Goal: Task Accomplishment & Management: Manage account settings

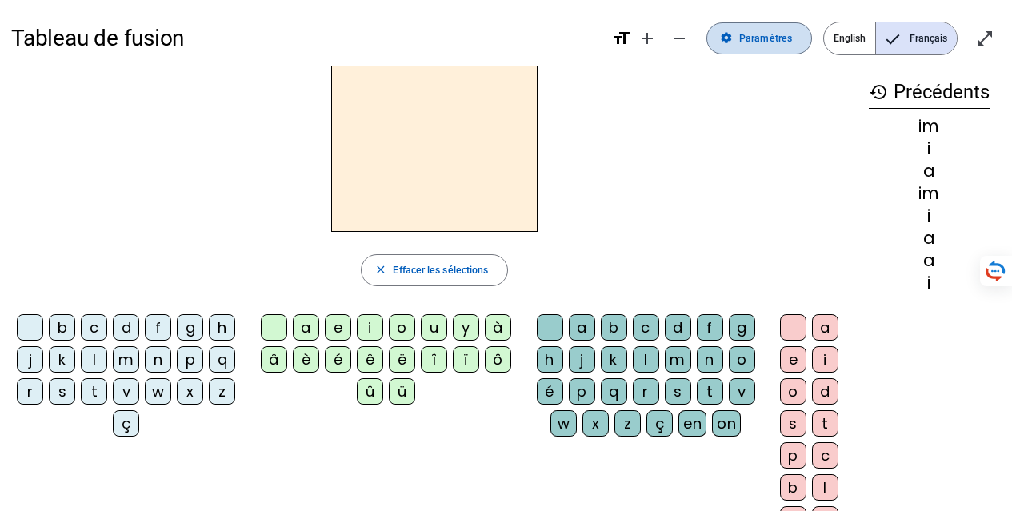
click at [723, 46] on span at bounding box center [760, 38] width 104 height 38
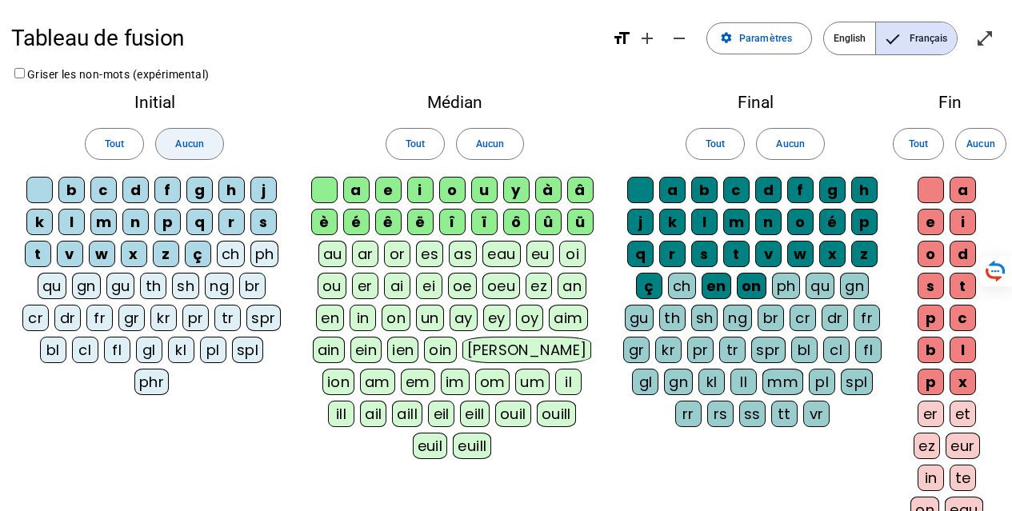
click at [180, 138] on span "Aucun" at bounding box center [189, 144] width 28 height 17
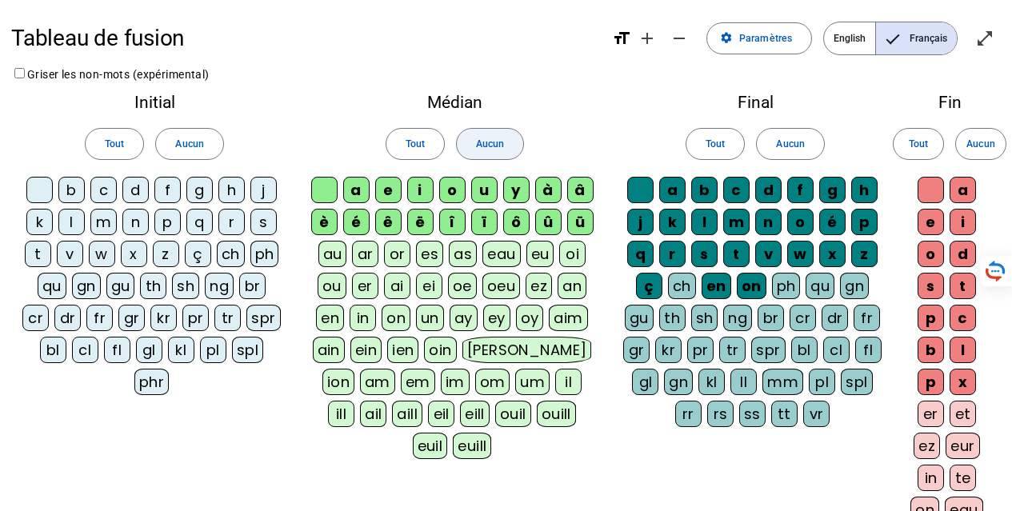
click at [488, 155] on span at bounding box center [490, 144] width 66 height 38
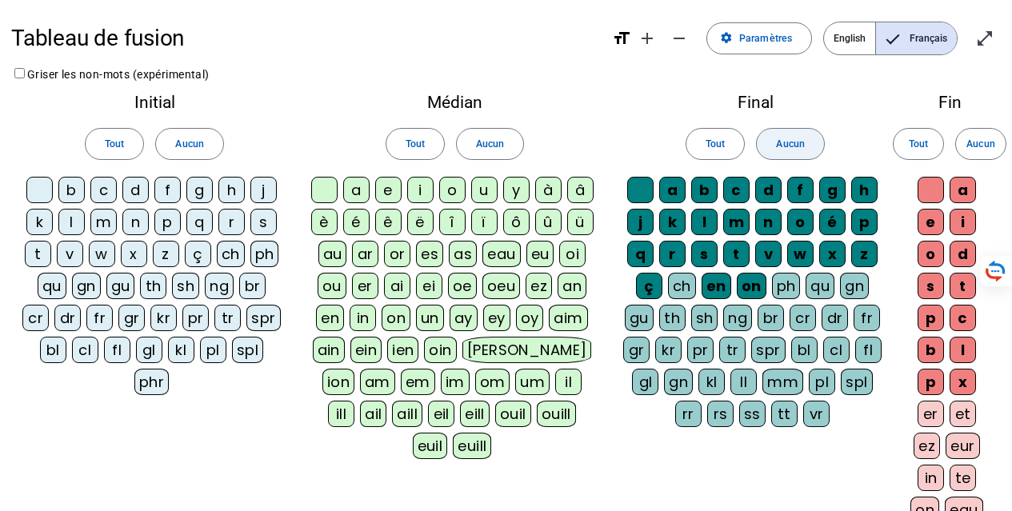
click at [778, 136] on span "Aucun" at bounding box center [790, 144] width 28 height 17
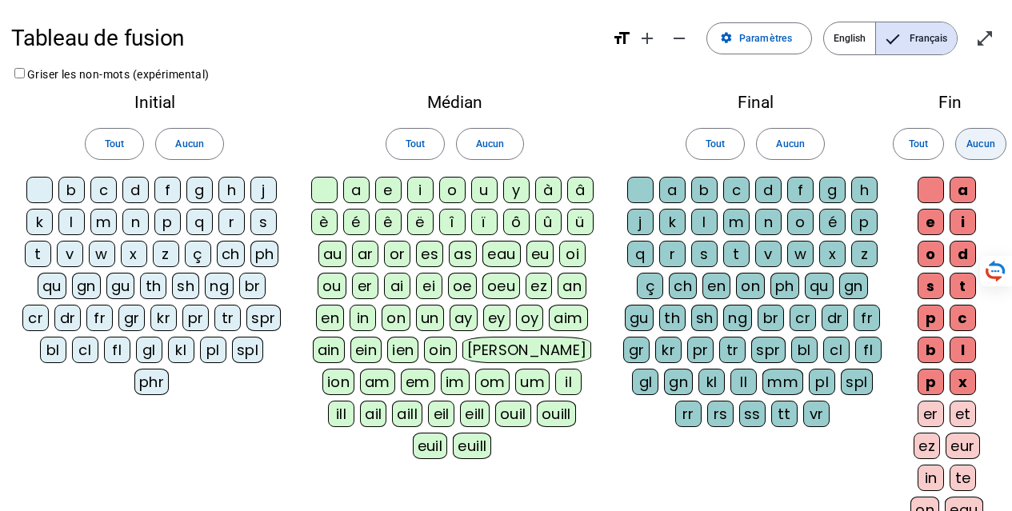
click at [982, 138] on span "Aucun" at bounding box center [981, 144] width 28 height 17
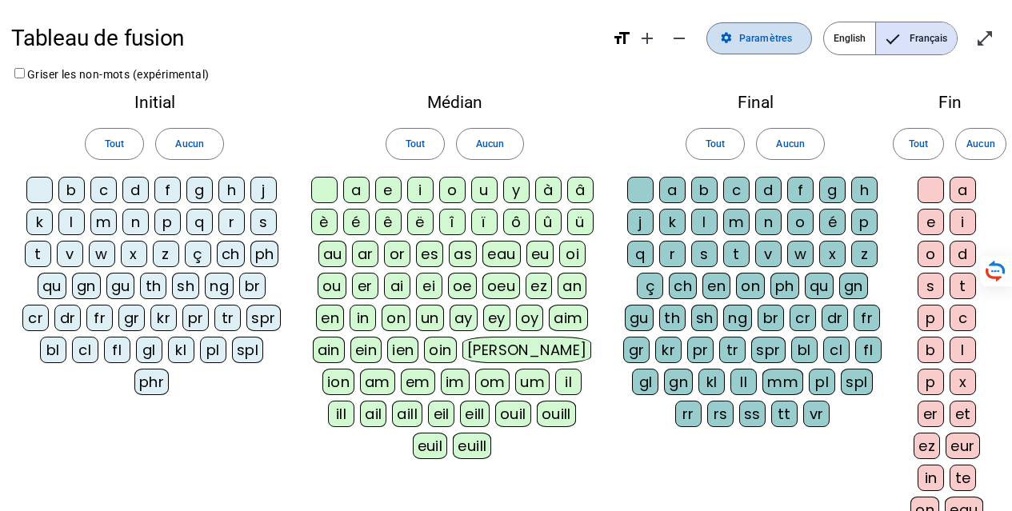
click at [781, 35] on span "Paramètres" at bounding box center [766, 38] width 53 height 17
click at [171, 150] on span at bounding box center [189, 144] width 66 height 38
click at [491, 139] on span "Aucun" at bounding box center [490, 144] width 28 height 17
click at [798, 140] on span "Aucun" at bounding box center [790, 144] width 28 height 17
click at [1004, 153] on span at bounding box center [981, 144] width 50 height 38
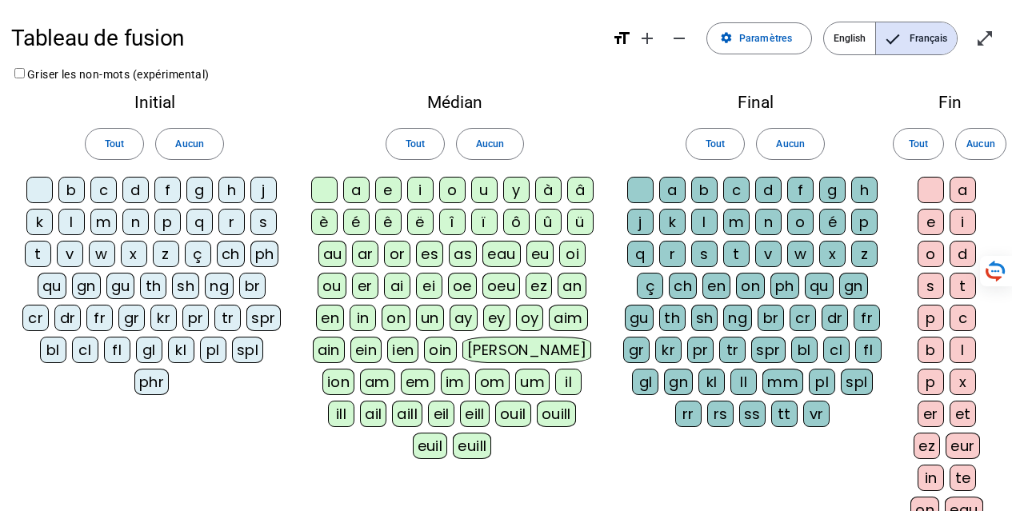
click at [110, 231] on div "m" at bounding box center [103, 222] width 26 height 26
click at [359, 192] on div "a" at bounding box center [356, 190] width 26 height 26
click at [41, 252] on div "t" at bounding box center [38, 254] width 26 height 26
click at [81, 224] on div "l" at bounding box center [71, 222] width 26 height 26
click at [266, 227] on div "s" at bounding box center [264, 222] width 26 height 26
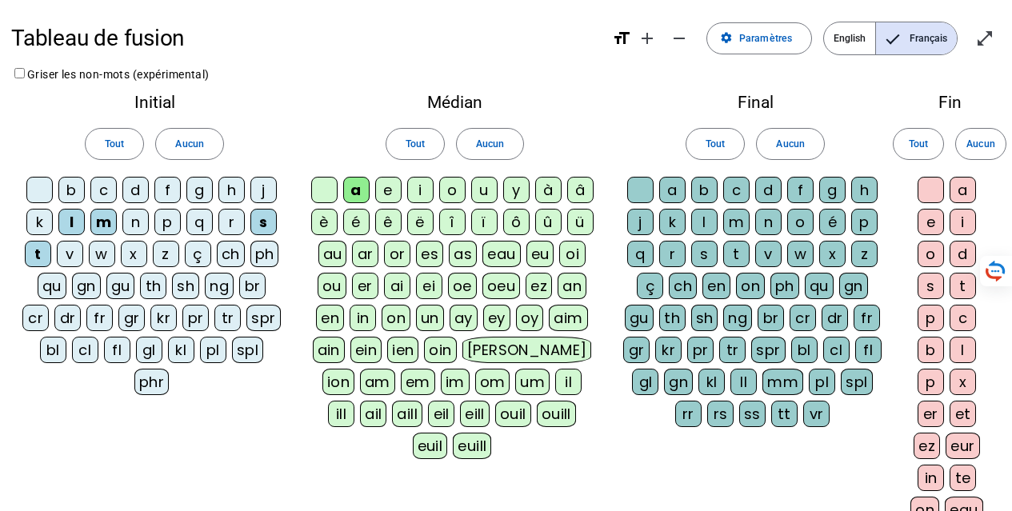
click at [636, 190] on div at bounding box center [640, 190] width 26 height 26
click at [940, 195] on div at bounding box center [931, 190] width 26 height 26
click at [708, 230] on div "l" at bounding box center [705, 222] width 26 height 26
click at [39, 251] on div "t" at bounding box center [38, 254] width 26 height 26
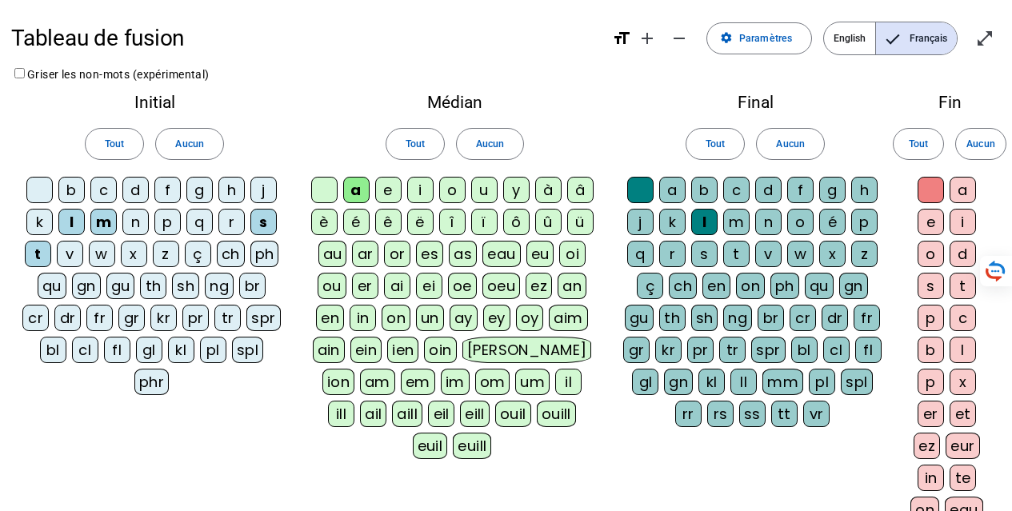
click at [75, 190] on div "b" at bounding box center [71, 190] width 26 height 26
click at [410, 186] on div "i" at bounding box center [420, 190] width 26 height 26
click at [388, 194] on div "e" at bounding box center [388, 190] width 26 height 26
click at [491, 193] on div "u" at bounding box center [484, 190] width 26 height 26
click at [669, 249] on div "r" at bounding box center [672, 254] width 26 height 26
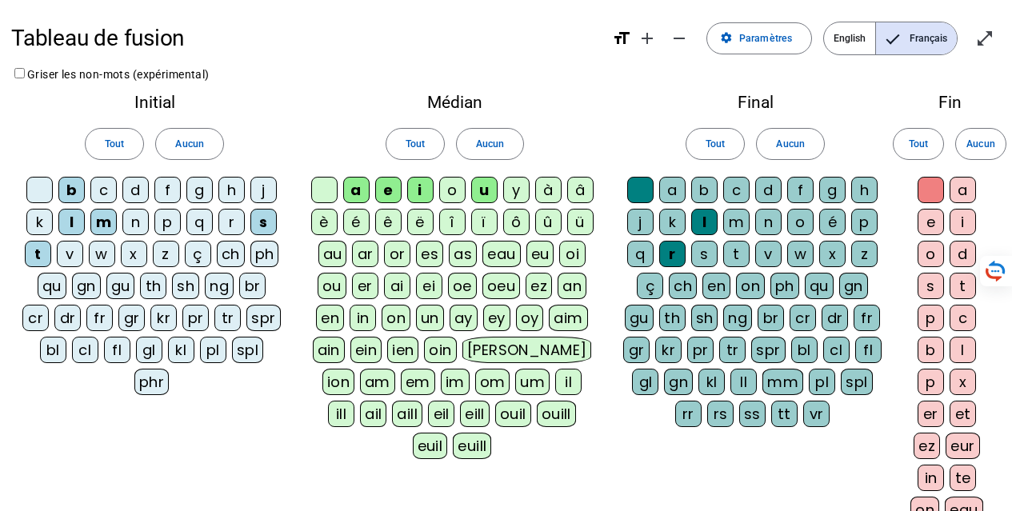
click at [143, 194] on div "d" at bounding box center [135, 190] width 26 height 26
click at [72, 256] on div "v" at bounding box center [70, 254] width 26 height 26
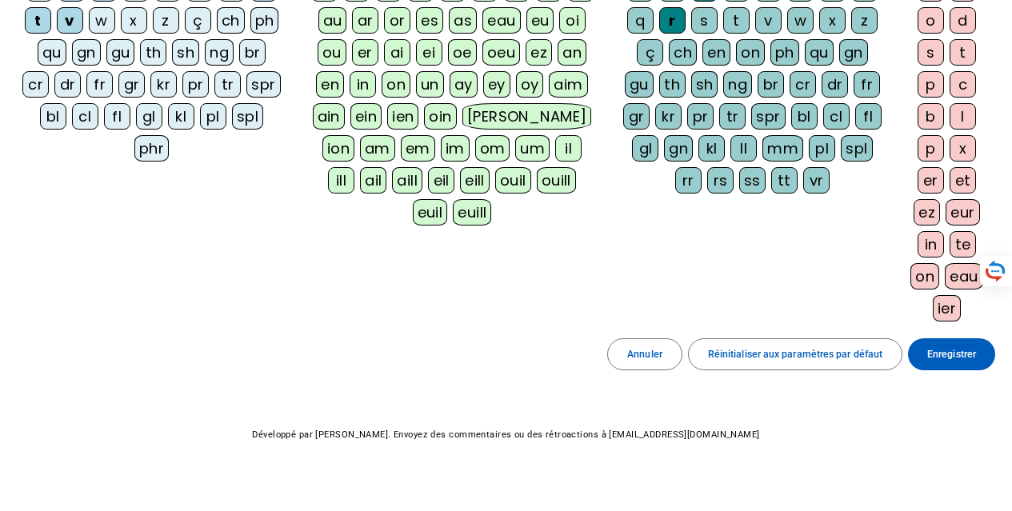
scroll to position [239, 0]
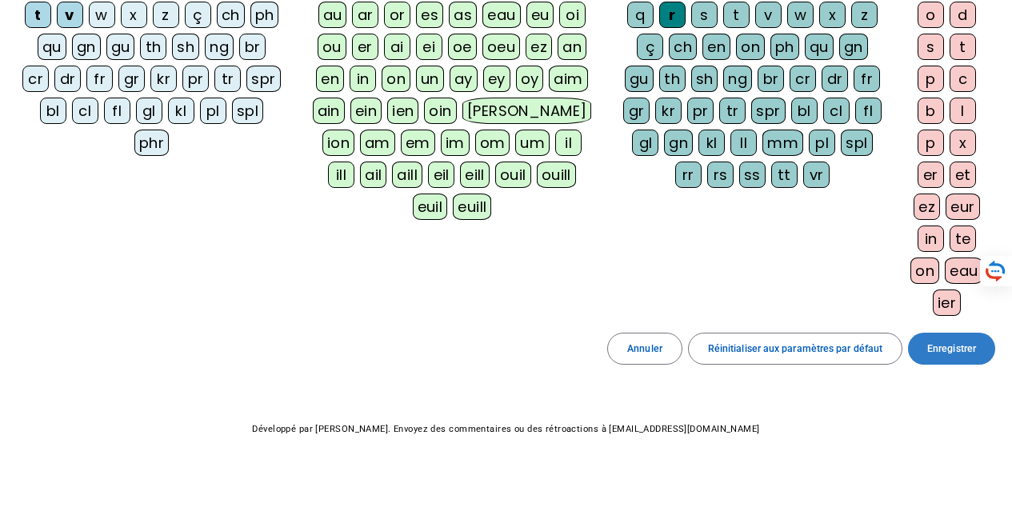
click at [958, 354] on span "Enregistrer" at bounding box center [952, 349] width 49 height 17
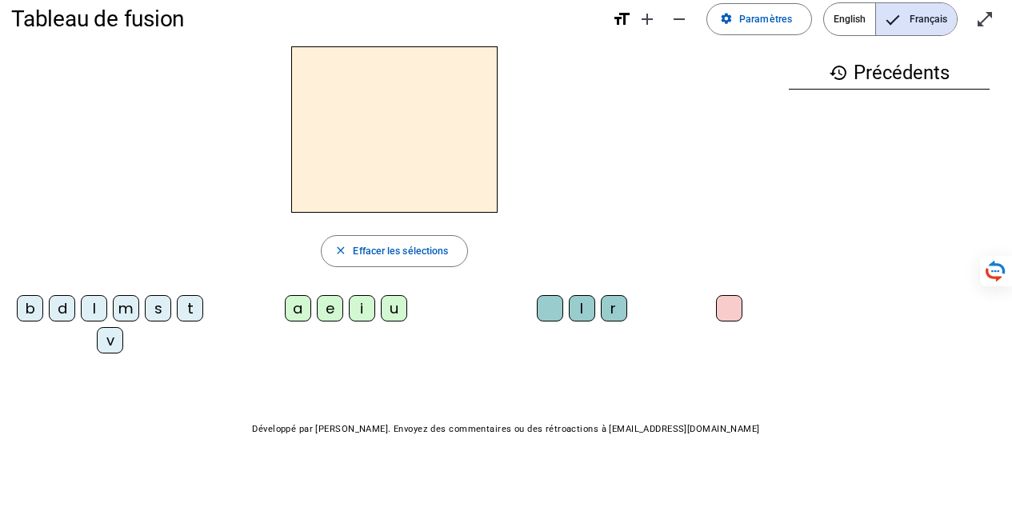
click at [126, 313] on div "m" at bounding box center [126, 308] width 26 height 26
click at [303, 311] on div "a" at bounding box center [298, 308] width 26 height 26
click at [189, 311] on div "t" at bounding box center [190, 308] width 26 height 26
click at [89, 312] on div "l" at bounding box center [94, 308] width 26 height 26
click at [186, 314] on div "t" at bounding box center [190, 308] width 26 height 26
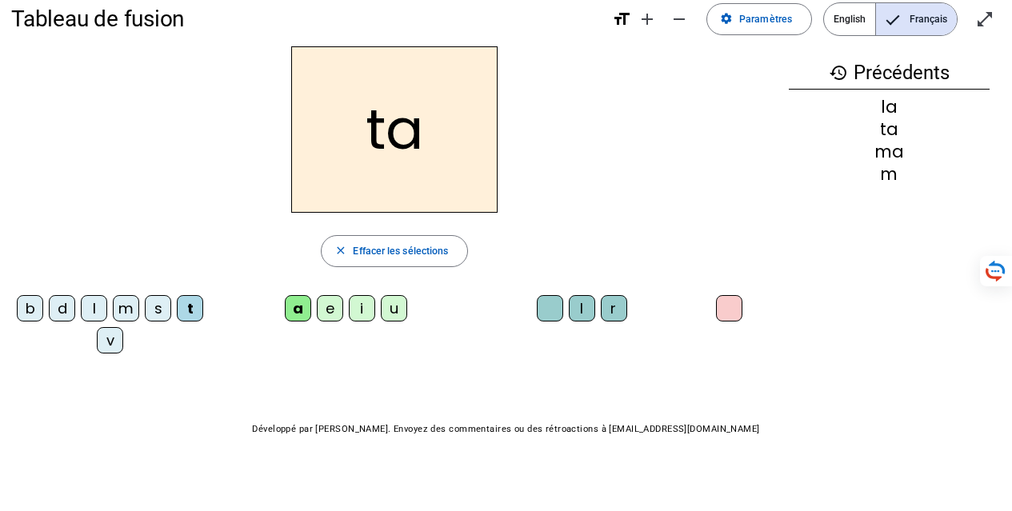
click at [95, 305] on div "l" at bounding box center [94, 308] width 26 height 26
click at [162, 309] on div "s" at bounding box center [158, 308] width 26 height 26
click at [583, 312] on div "l" at bounding box center [582, 308] width 26 height 26
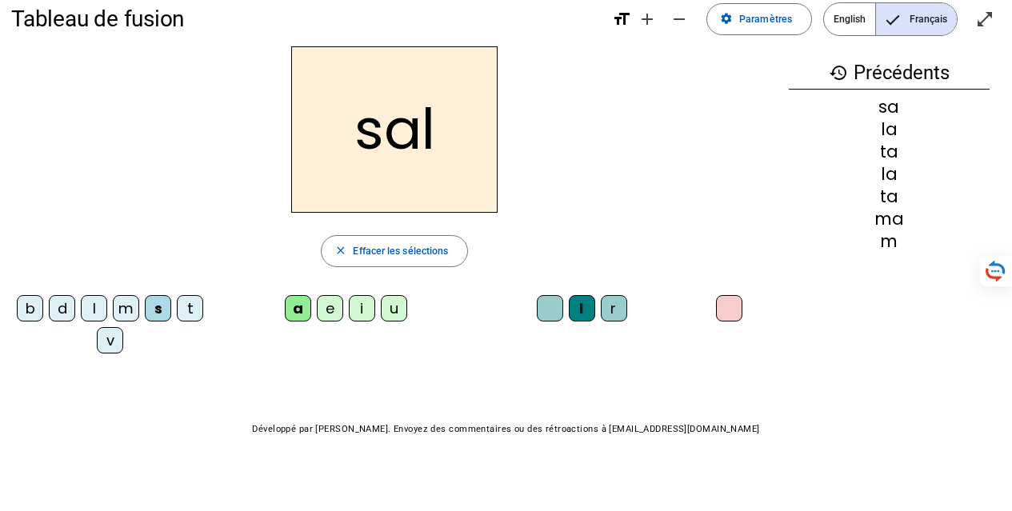
click at [551, 313] on div at bounding box center [550, 308] width 26 height 26
